Goal: Information Seeking & Learning: Find specific fact

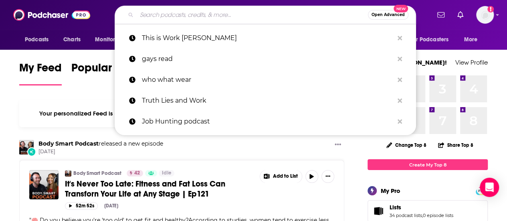
click at [200, 13] on input "Search podcasts, credits, & more..." at bounding box center [252, 14] width 231 height 13
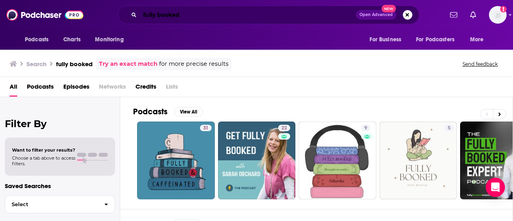
click at [140, 14] on input "fully booked" at bounding box center [248, 14] width 216 height 13
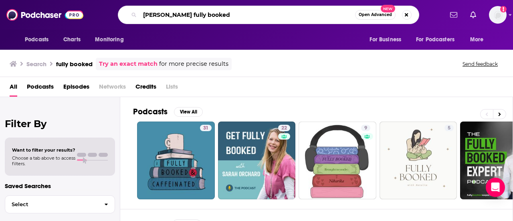
type input "[PERSON_NAME] fully booked"
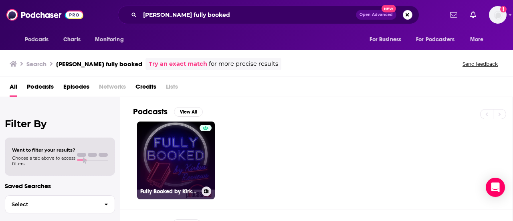
click at [165, 149] on link "Fully Booked by Kirkus Reviews" at bounding box center [176, 160] width 78 height 78
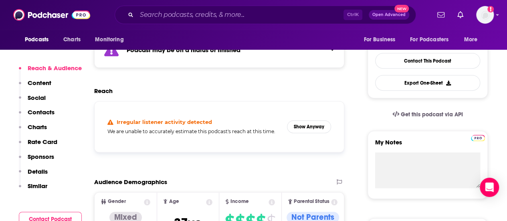
scroll to position [219, 0]
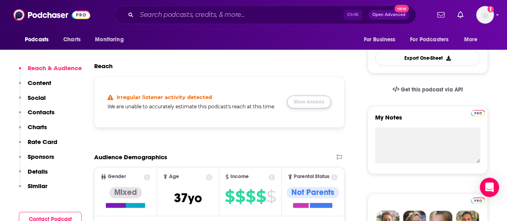
click at [311, 104] on button "Show Anyway" at bounding box center [309, 101] width 44 height 13
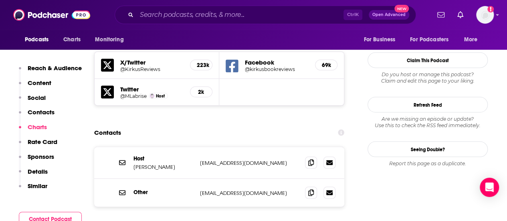
scroll to position [734, 0]
